Goal: Task Accomplishment & Management: Complete application form

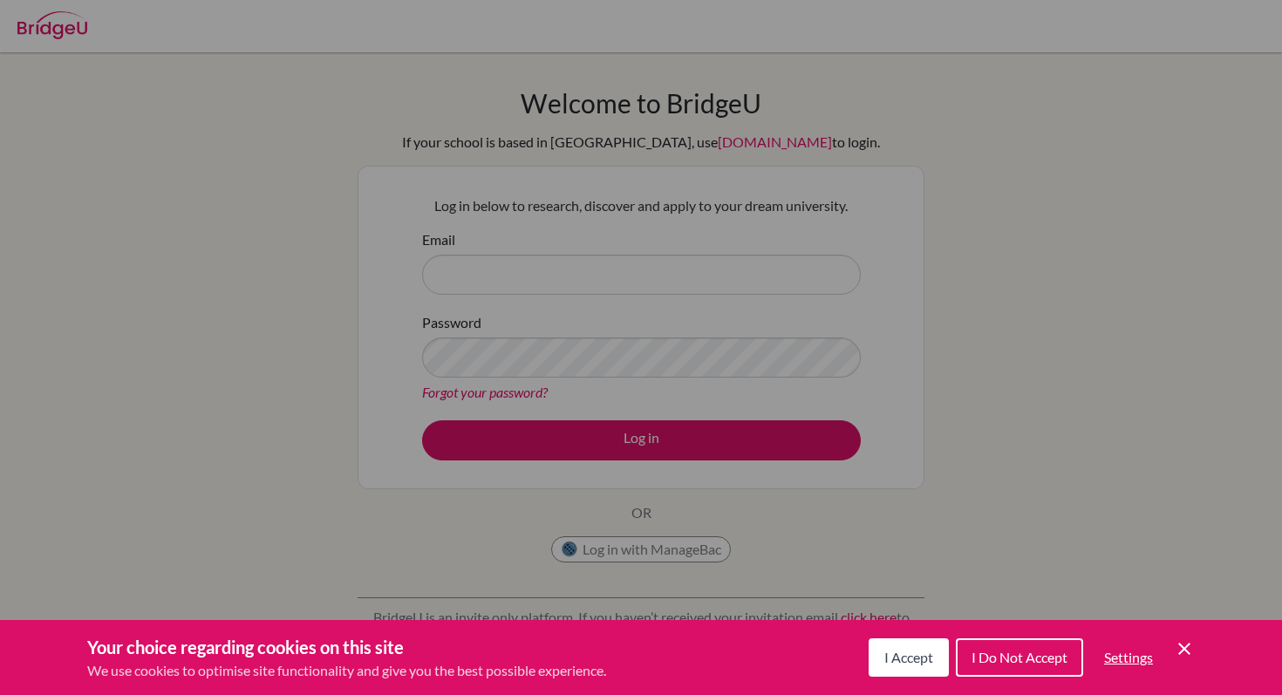
click at [1179, 649] on icon "Cookie Control Close Icon" at bounding box center [1184, 648] width 21 height 21
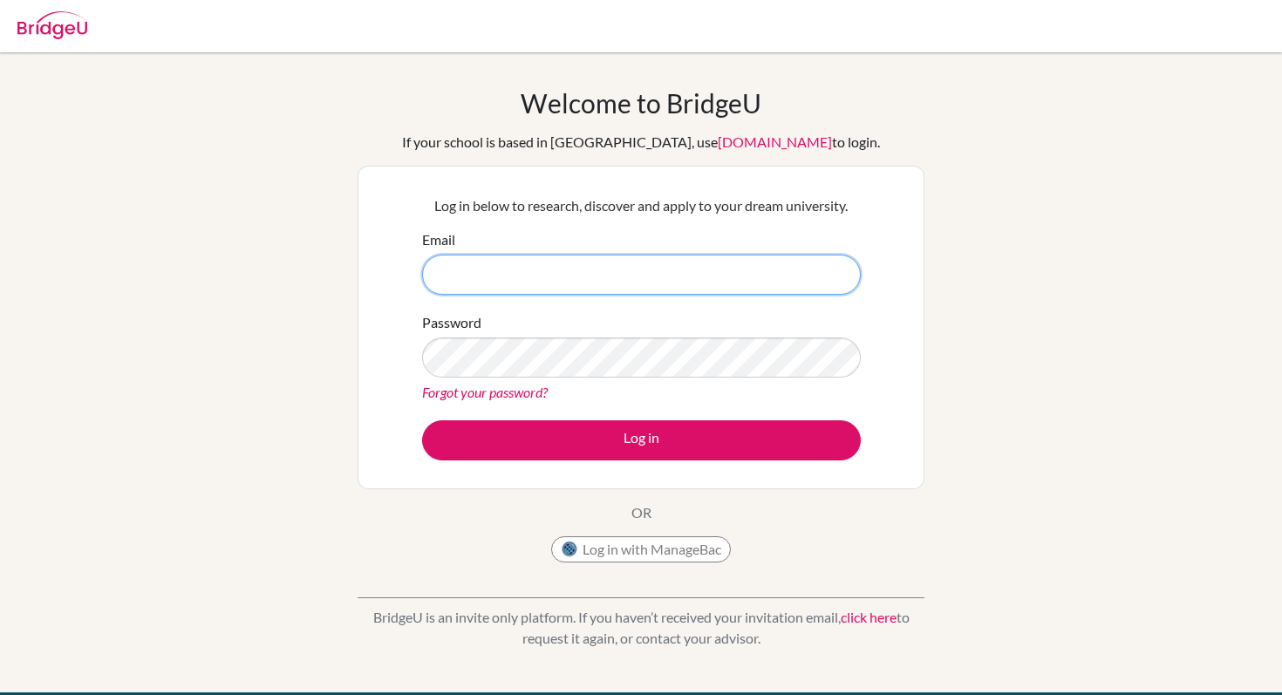
click at [641, 268] on input "Email" at bounding box center [641, 275] width 439 height 40
type input "[EMAIL_ADDRESS][DOMAIN_NAME][PERSON_NAME]"
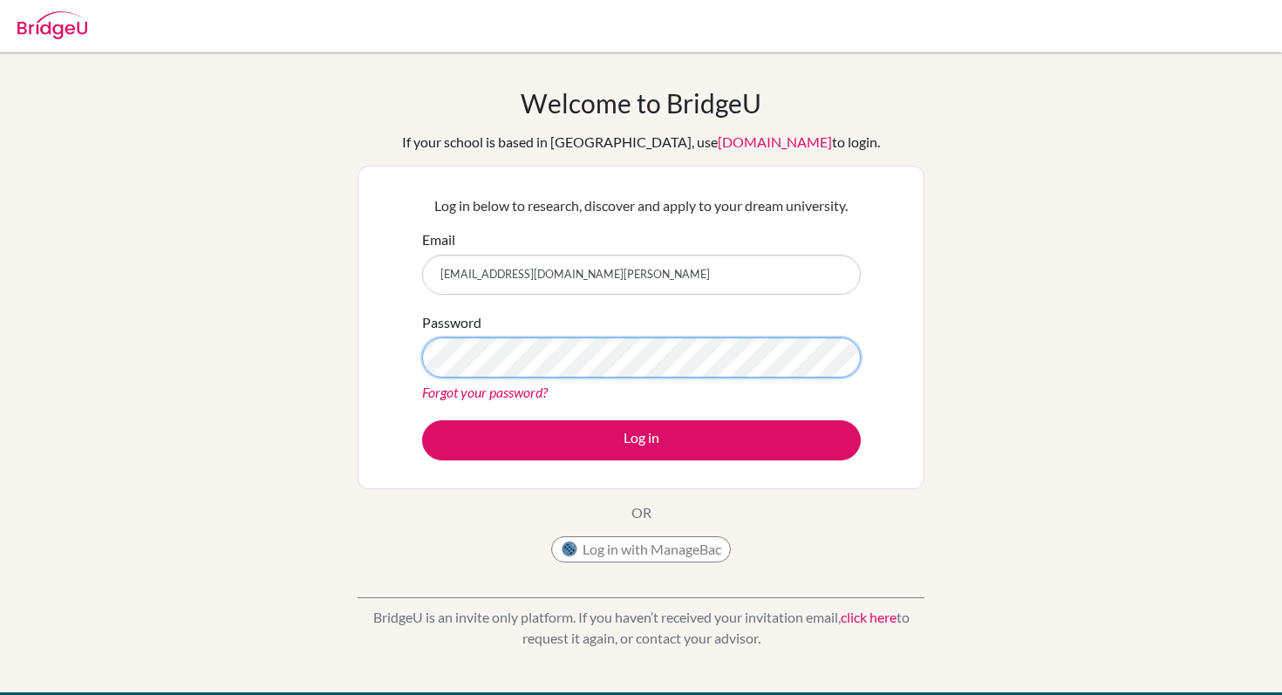
click at [422, 420] on button "Log in" at bounding box center [641, 440] width 439 height 40
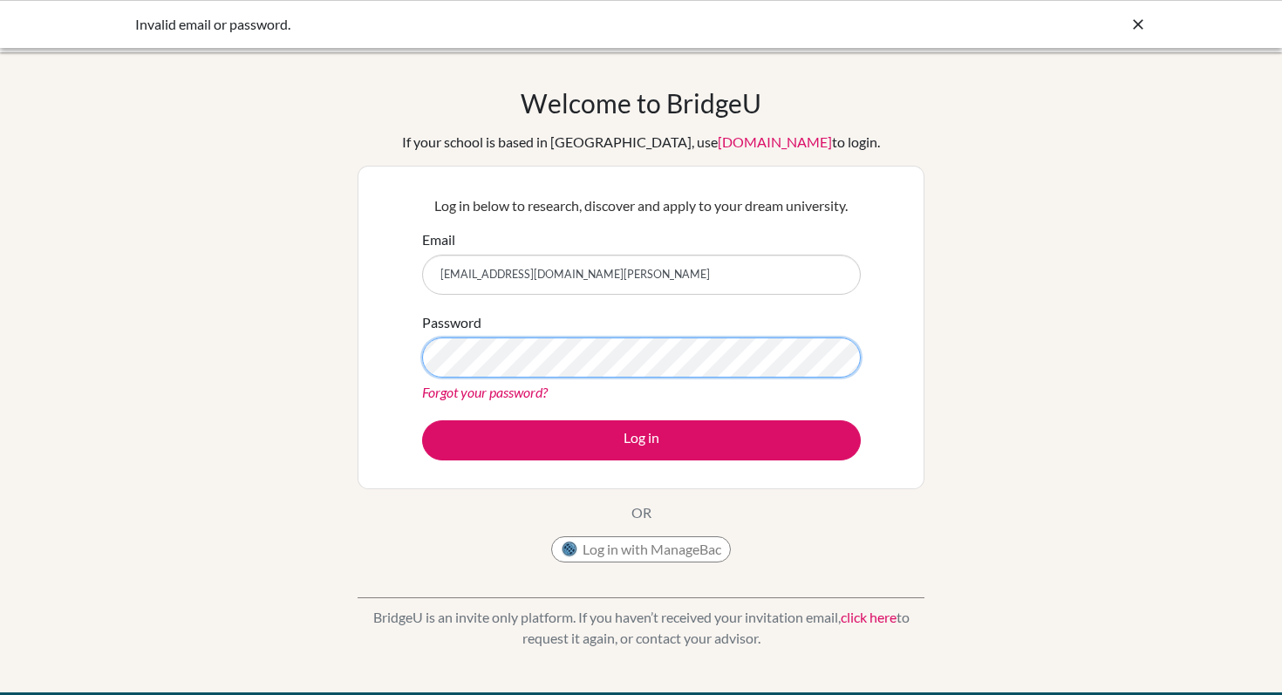
click at [422, 420] on button "Log in" at bounding box center [641, 440] width 439 height 40
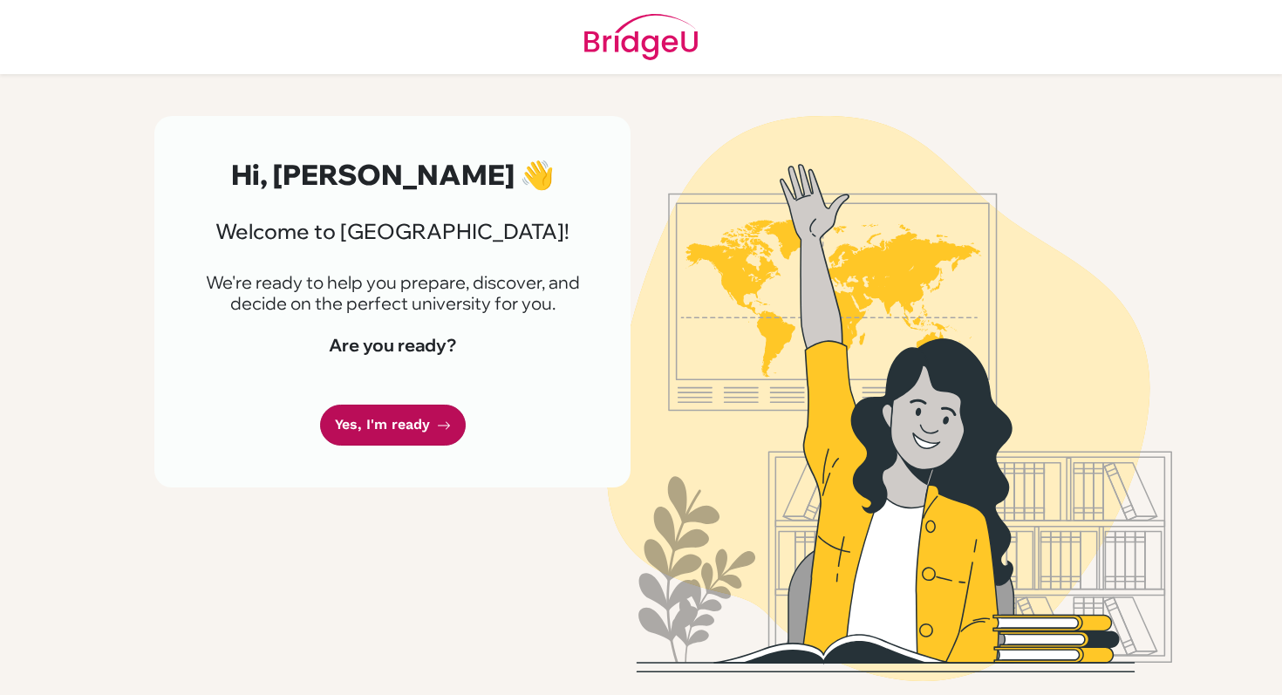
click at [402, 427] on link "Yes, I'm ready" at bounding box center [393, 425] width 146 height 41
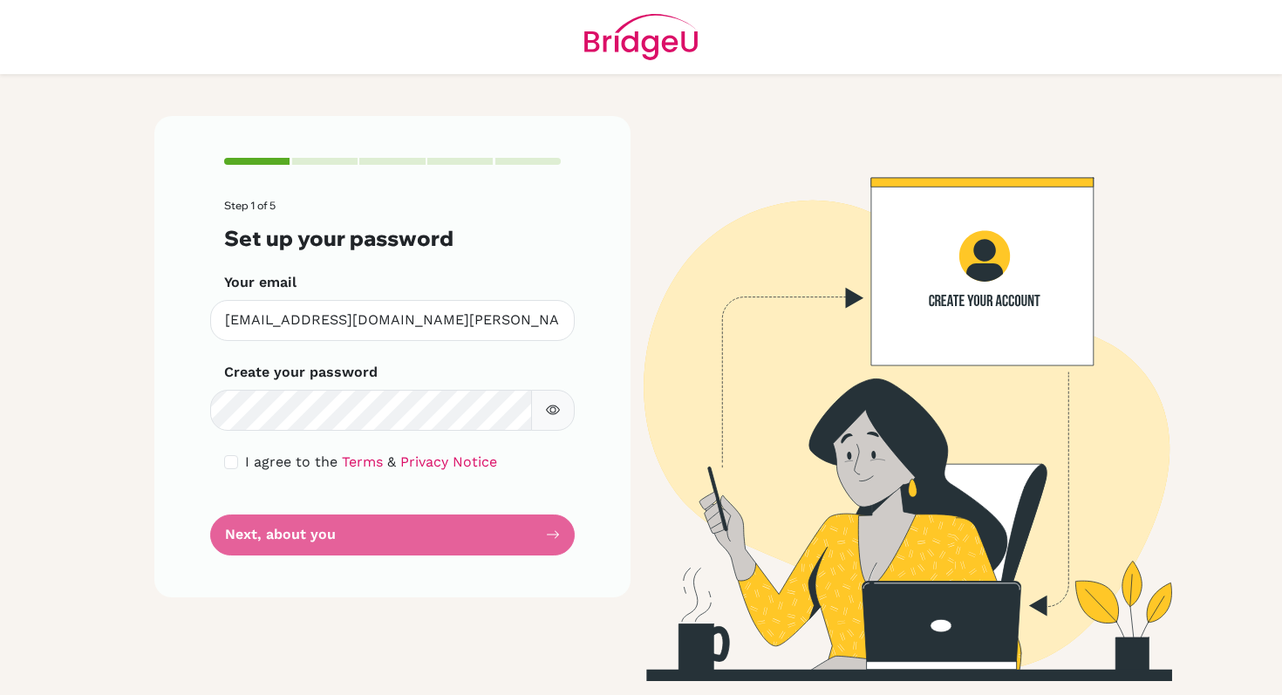
click at [240, 467] on div "I agree to the Terms & Privacy Notice" at bounding box center [392, 462] width 337 height 21
click at [232, 462] on input "checkbox" at bounding box center [231, 462] width 14 height 14
checkbox input "true"
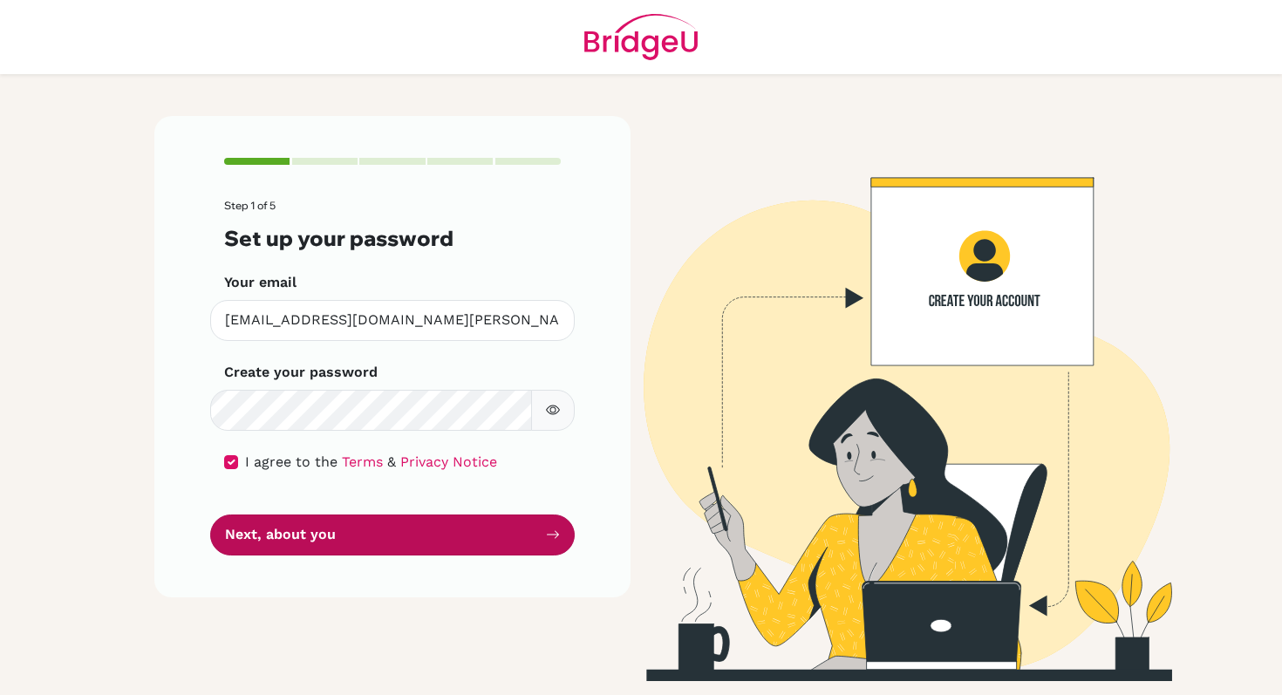
click at [340, 534] on button "Next, about you" at bounding box center [392, 534] width 364 height 41
